Goal: Information Seeking & Learning: Learn about a topic

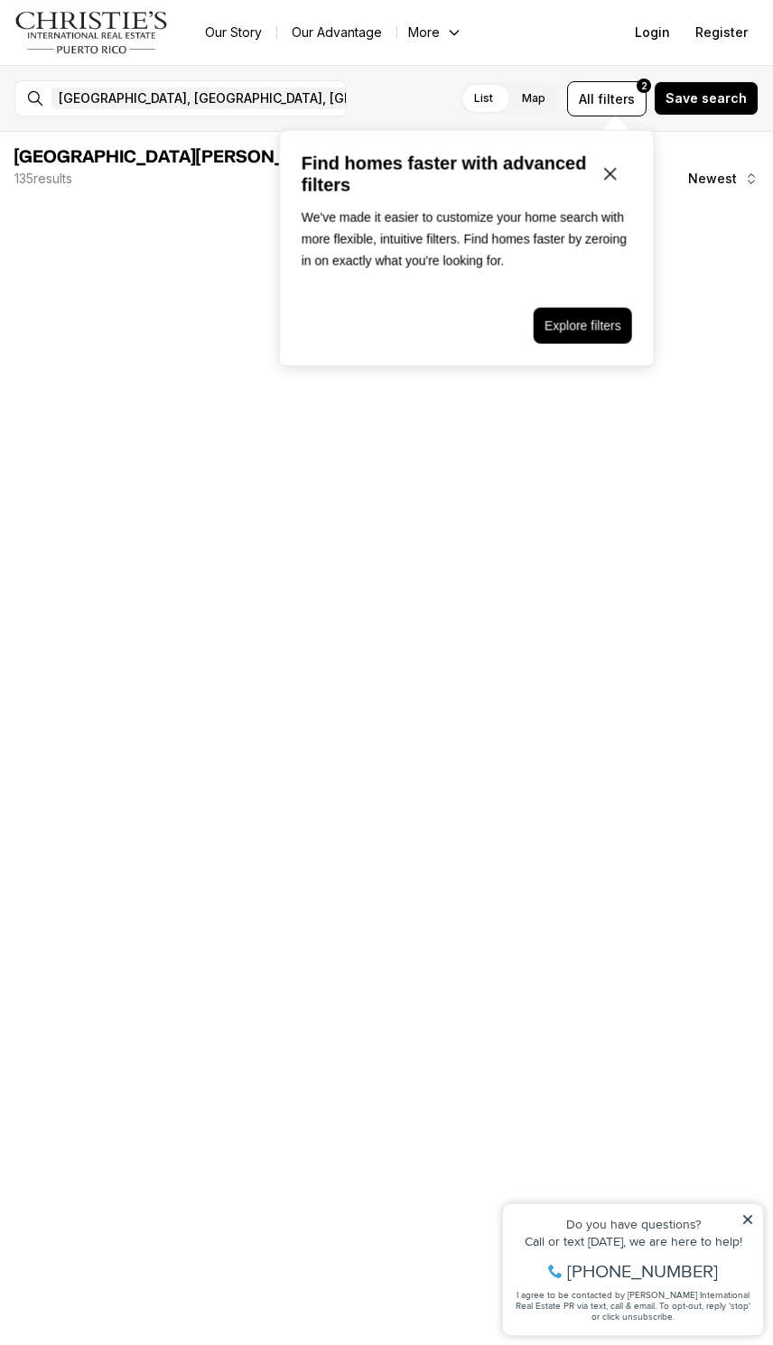
click at [616, 164] on icon "Close popover" at bounding box center [610, 174] width 22 height 22
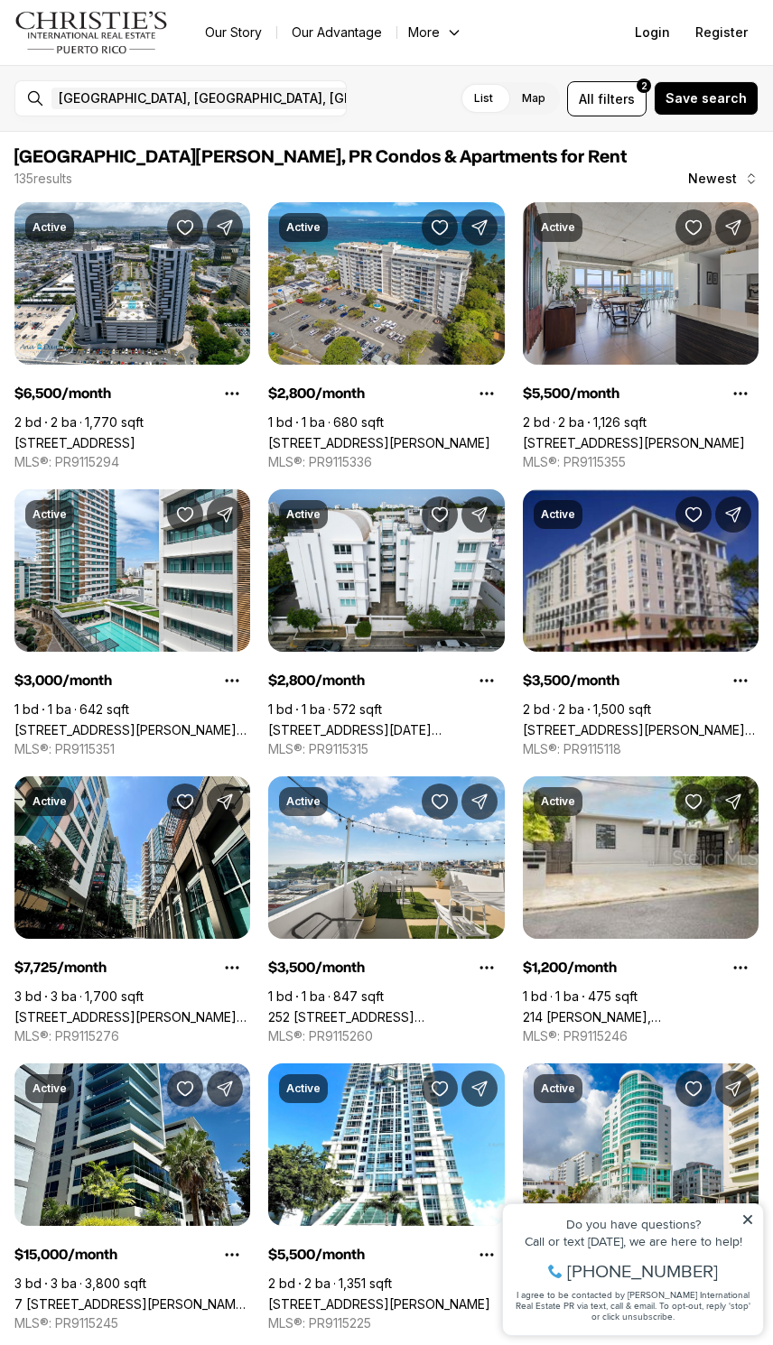
click at [696, 1009] on link "214 BENITO PEREZ GALDOS, SAN JUAN PR, 00918" at bounding box center [641, 1016] width 236 height 15
click at [597, 110] on button "All filters 2" at bounding box center [606, 98] width 79 height 35
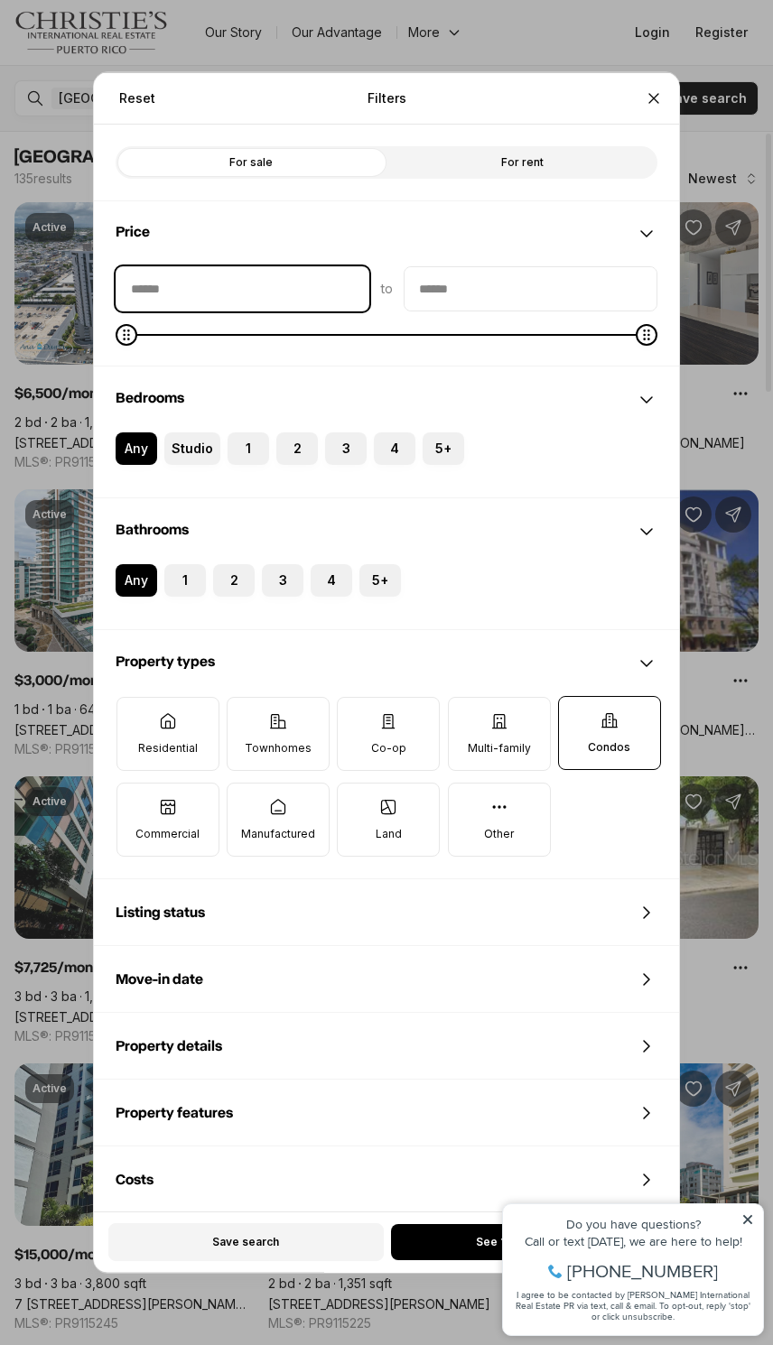
click at [279, 286] on input "priceMin" at bounding box center [242, 288] width 252 height 43
click at [534, 264] on div "Price" at bounding box center [386, 233] width 585 height 65
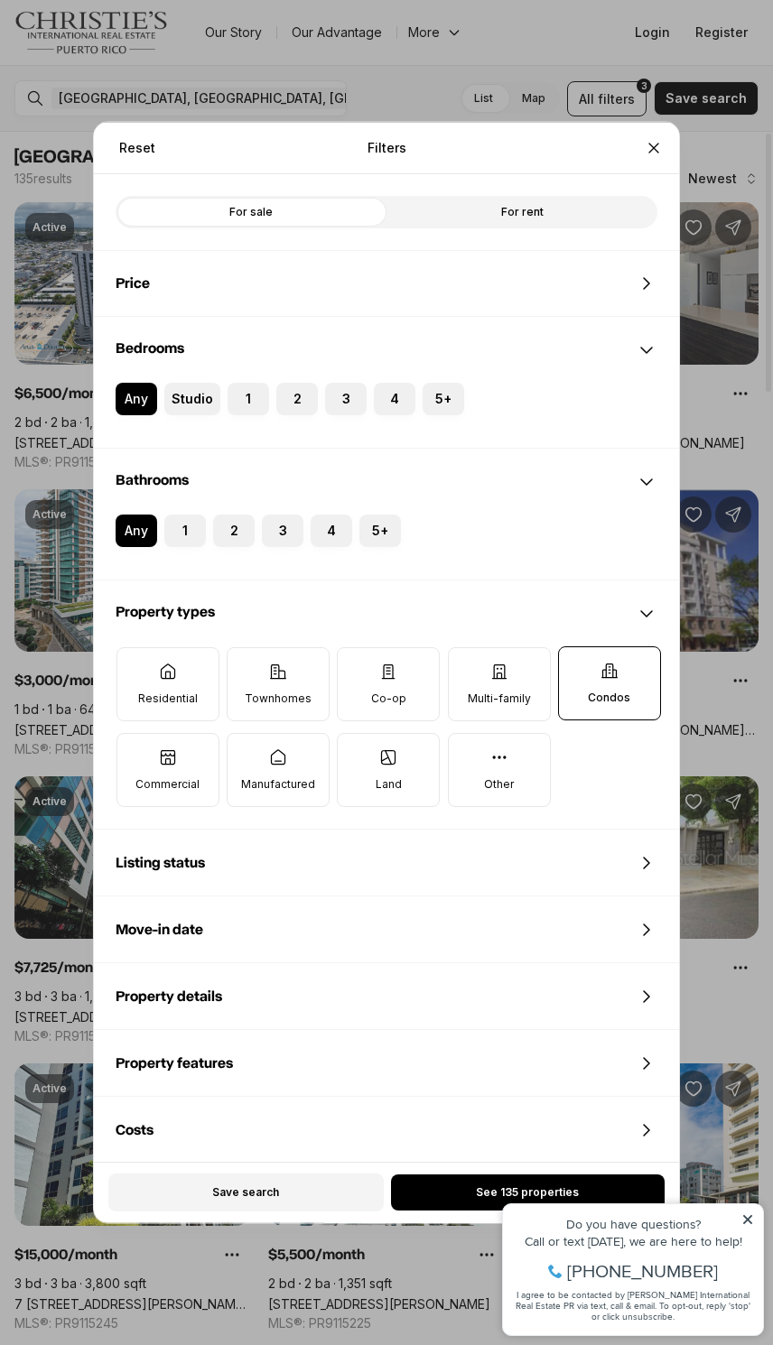
click at [606, 291] on div "Price" at bounding box center [386, 283] width 585 height 65
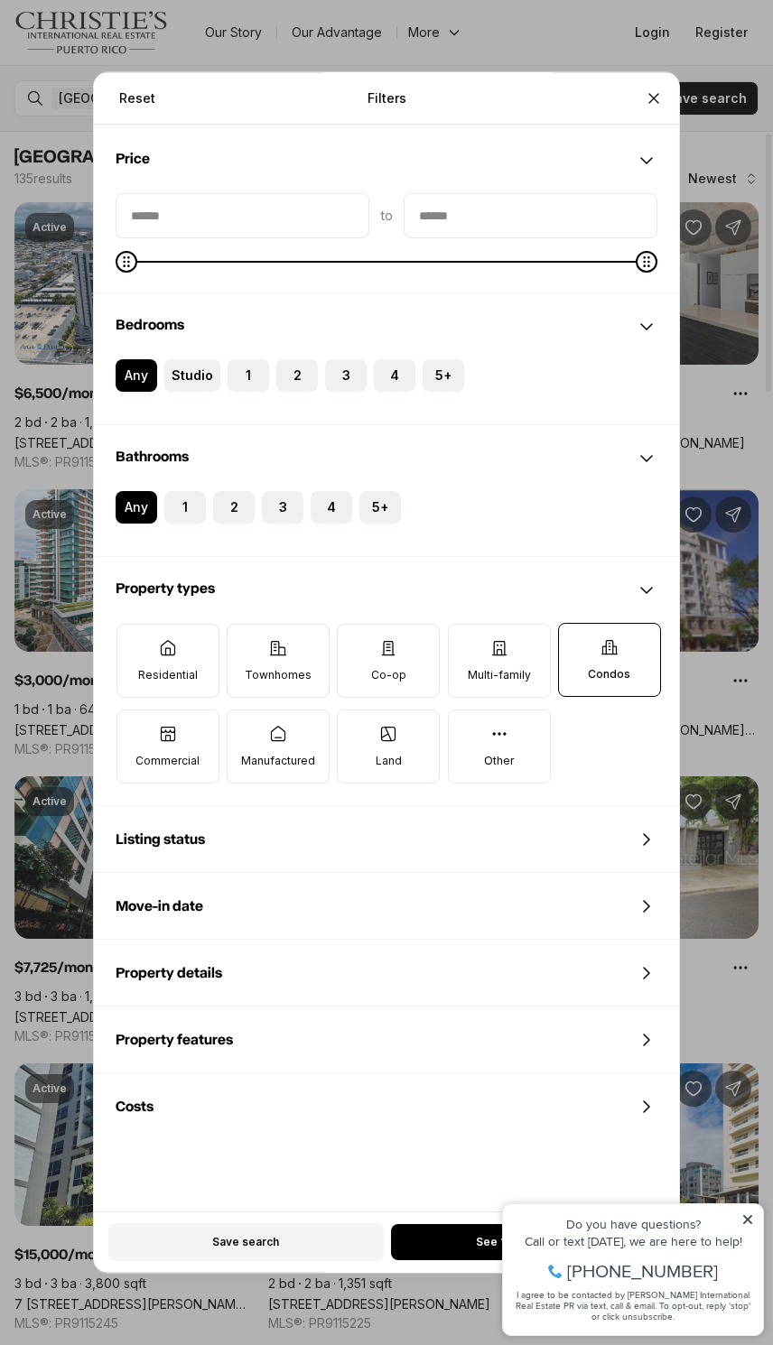
scroll to position [77, 0]
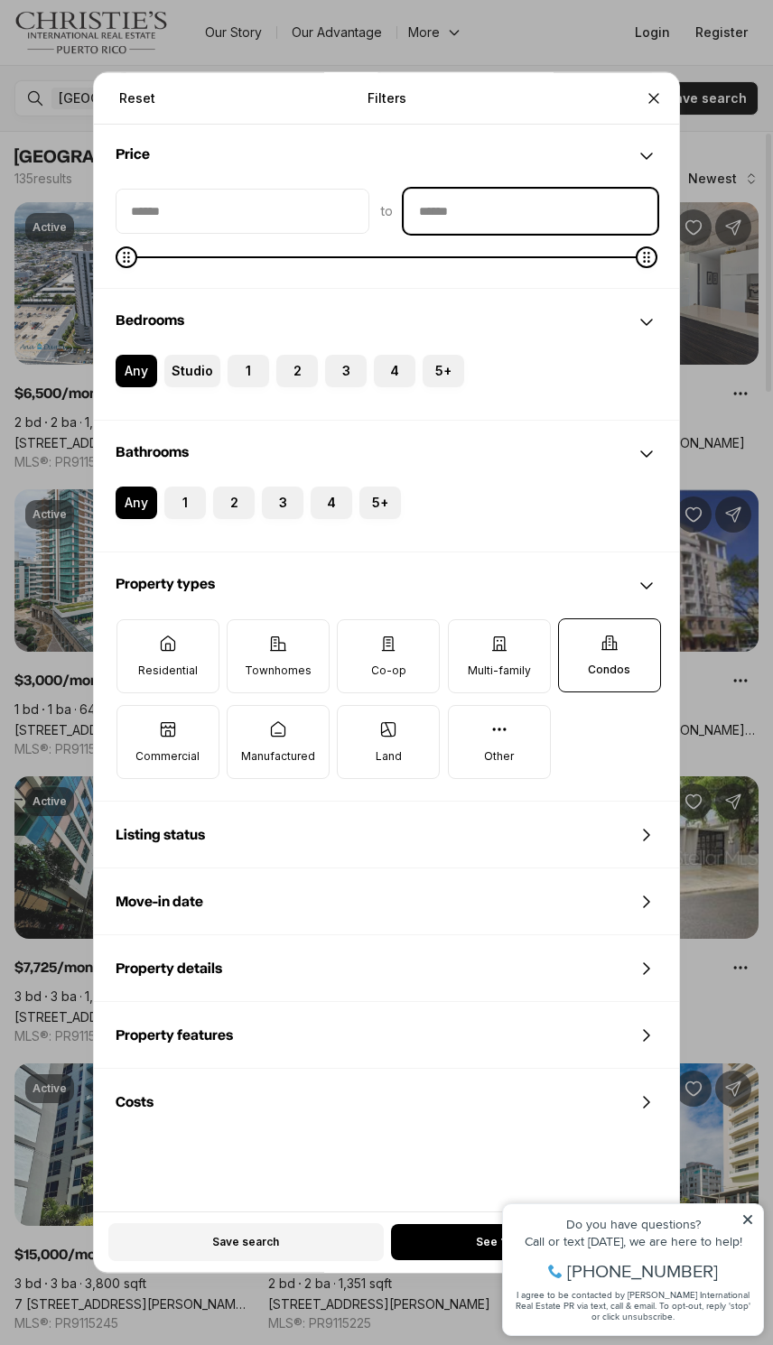
click at [588, 215] on input "priceMax" at bounding box center [530, 211] width 252 height 43
type input "******"
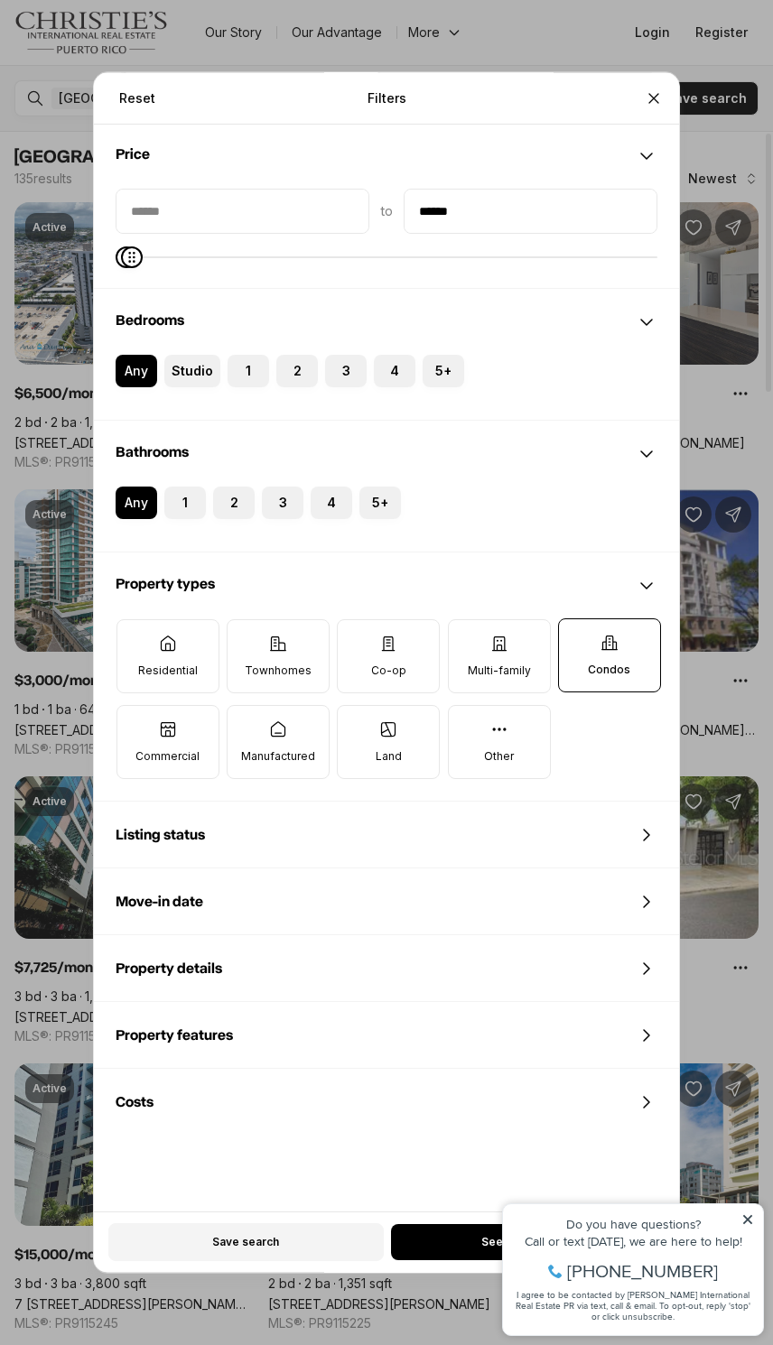
click at [454, 1245] on button "See 2 properties" at bounding box center [527, 1243] width 273 height 36
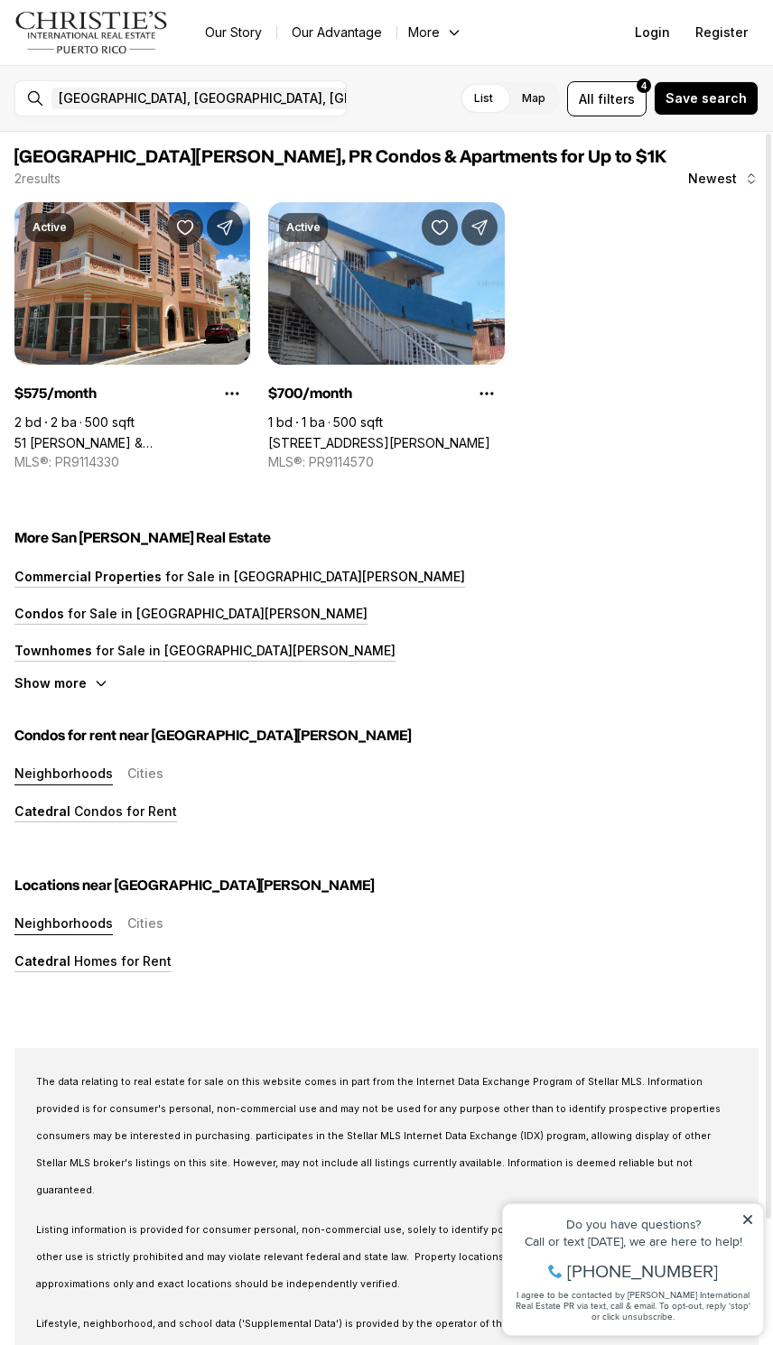
click at [214, 435] on link "51 [PERSON_NAME] & [PERSON_NAME], [GEOGRAPHIC_DATA][PERSON_NAME], 00921" at bounding box center [132, 442] width 236 height 15
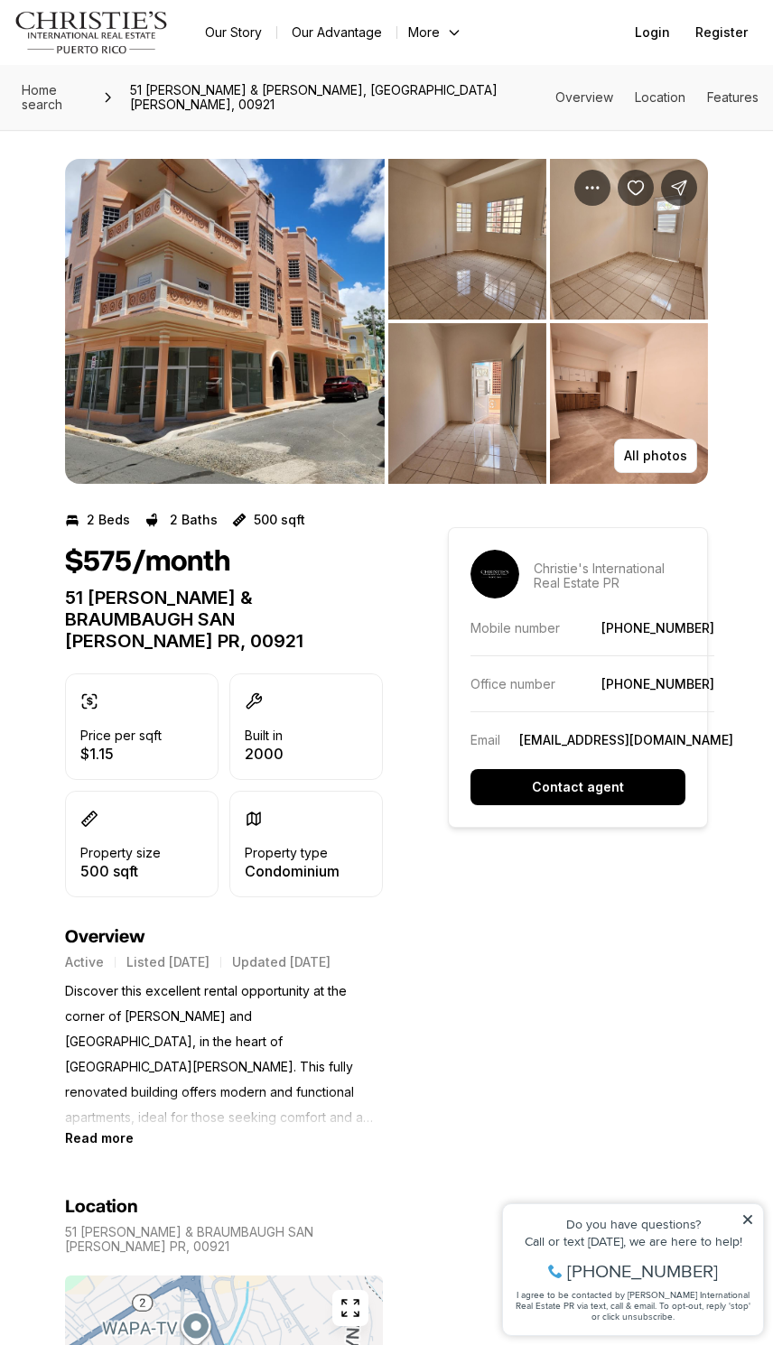
click at [657, 449] on p "All photos" at bounding box center [655, 456] width 63 height 14
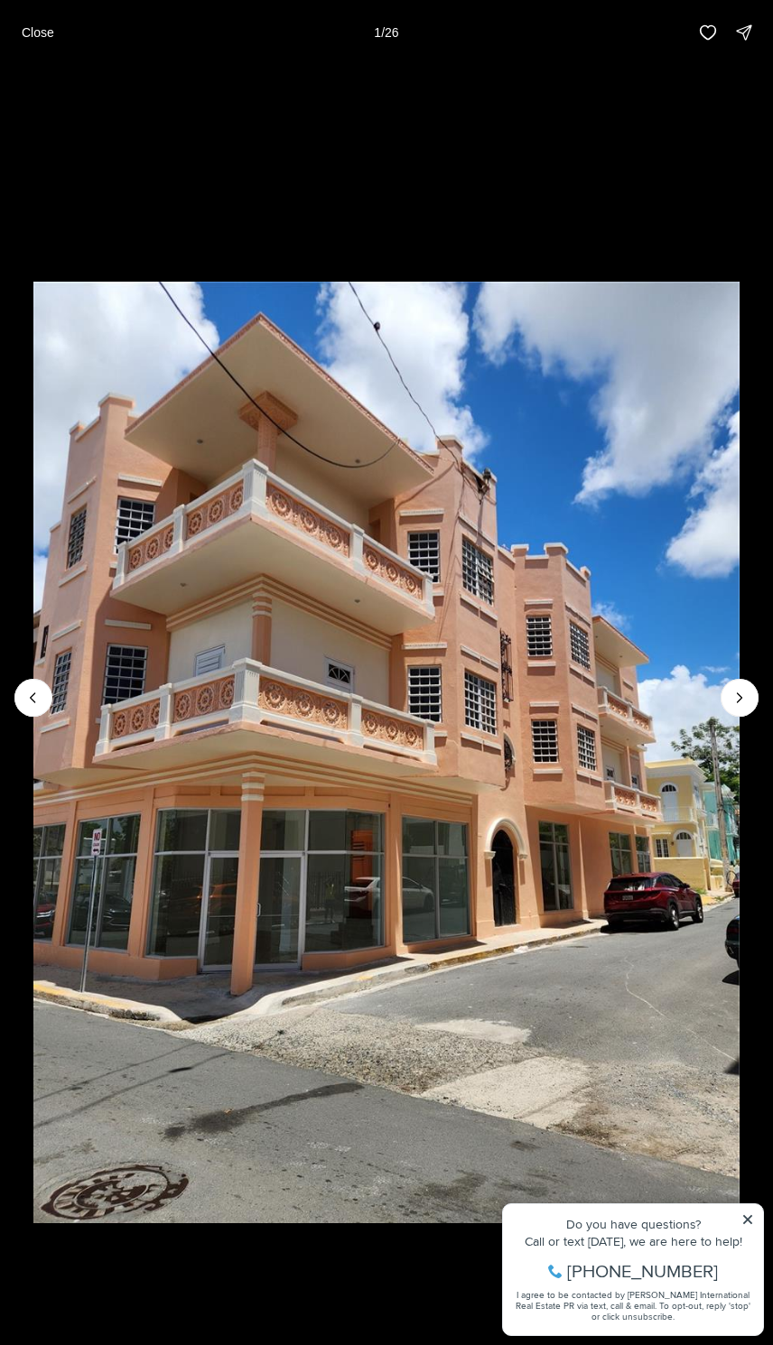
click at [727, 421] on img "1 of 26" at bounding box center [386, 752] width 706 height 941
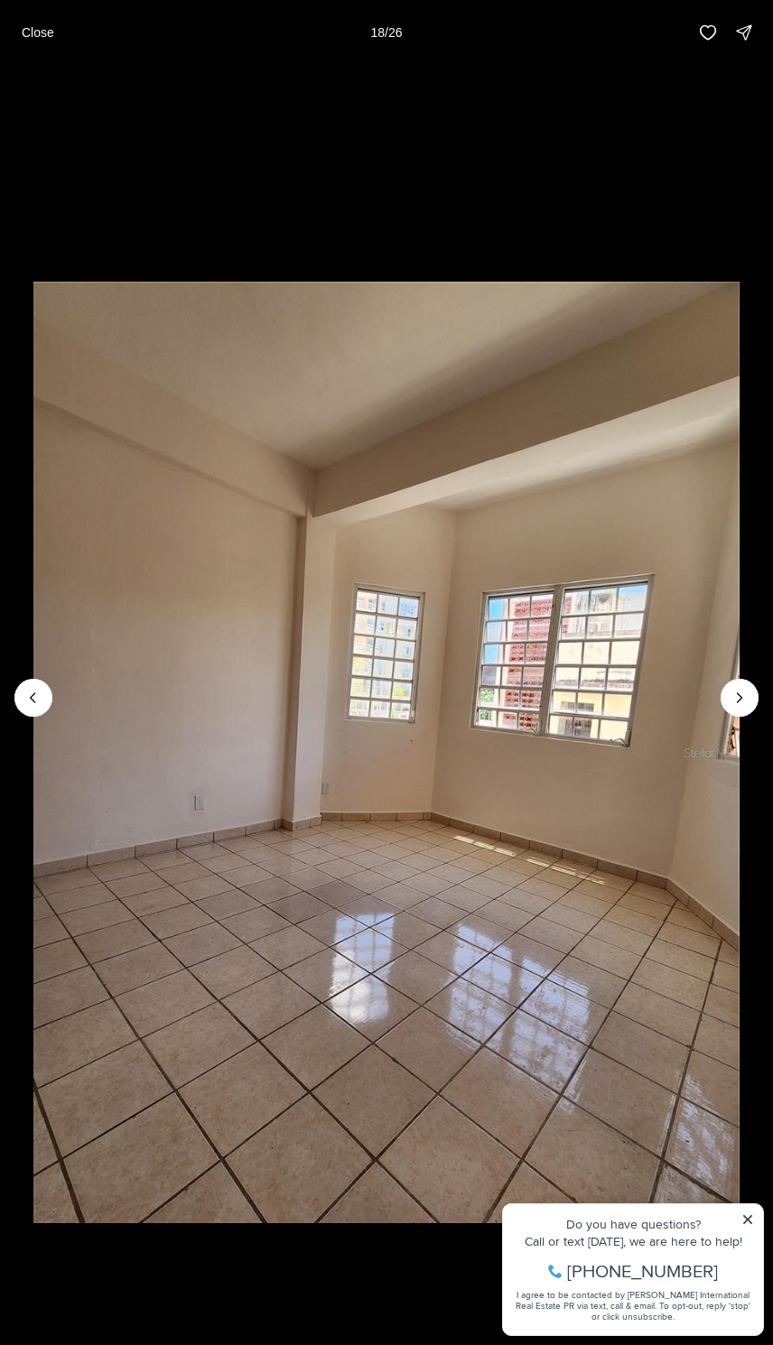
click at [755, 678] on li "18 of 26" at bounding box center [386, 697] width 773 height 1265
click at [755, 677] on li "18 of 26" at bounding box center [386, 697] width 773 height 1265
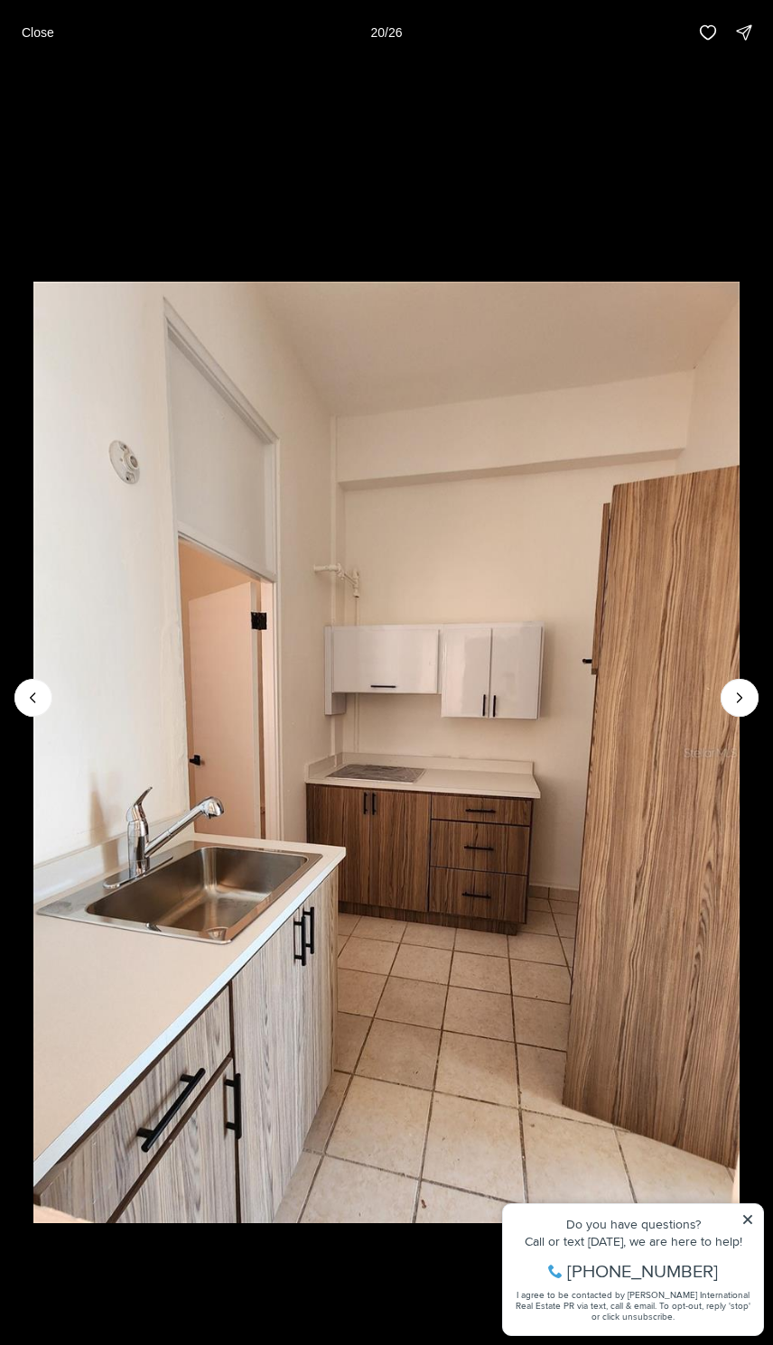
click at [61, 7] on div "Close 20 / 26" at bounding box center [386, 32] width 773 height 65
click at [49, 39] on p "Close" at bounding box center [38, 32] width 32 height 14
